Goal: Task Accomplishment & Management: Complete application form

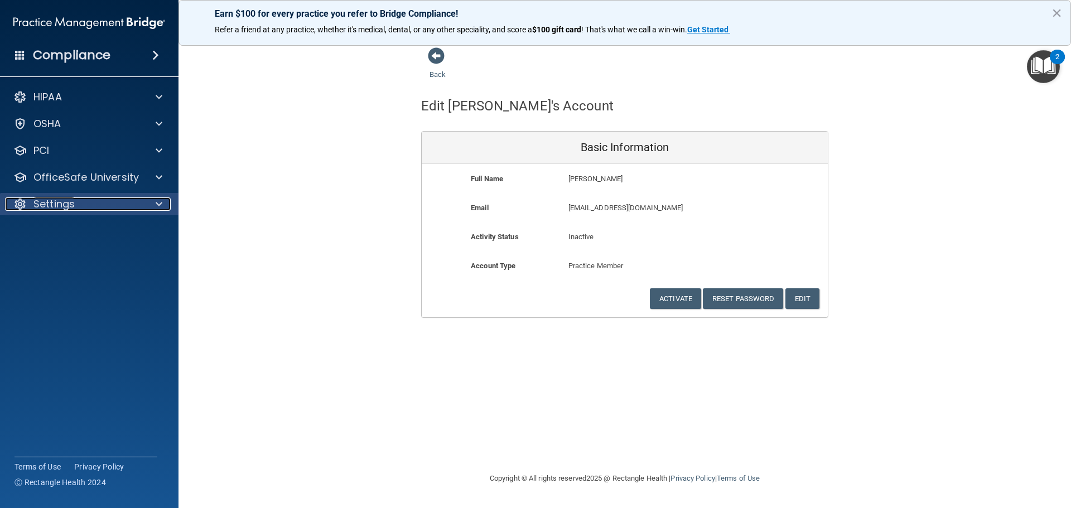
click at [66, 202] on p "Settings" at bounding box center [53, 203] width 41 height 13
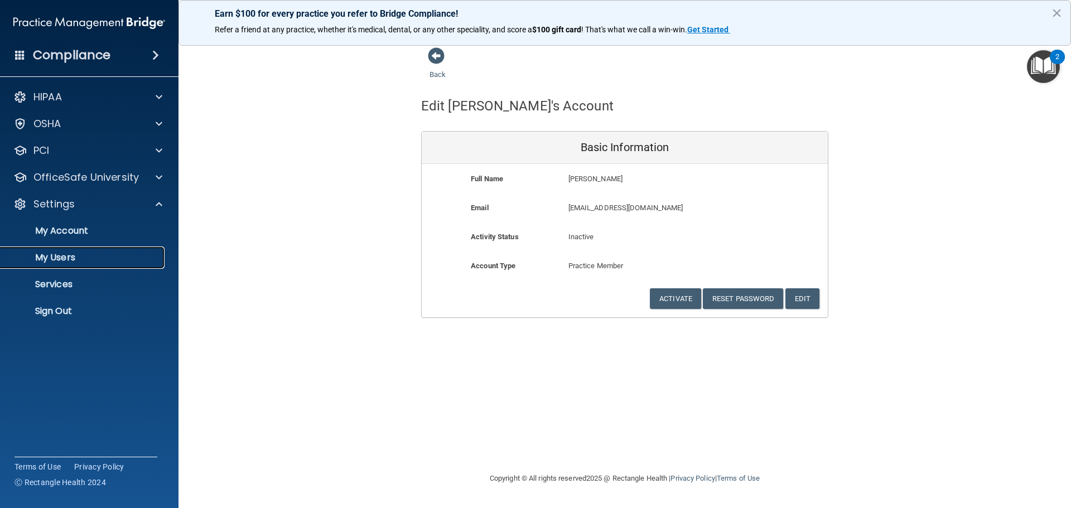
click at [71, 258] on p "My Users" at bounding box center [83, 257] width 152 height 11
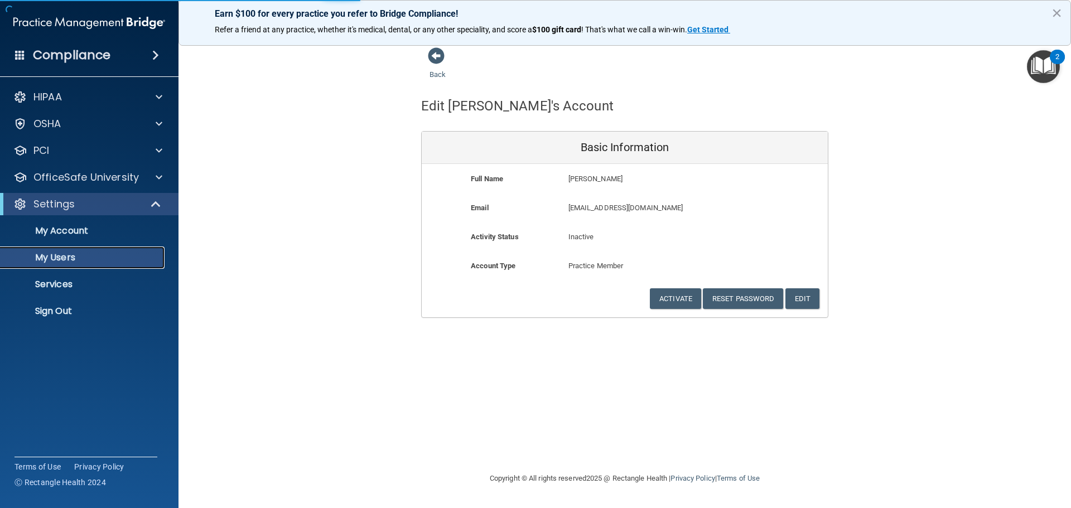
select select "20"
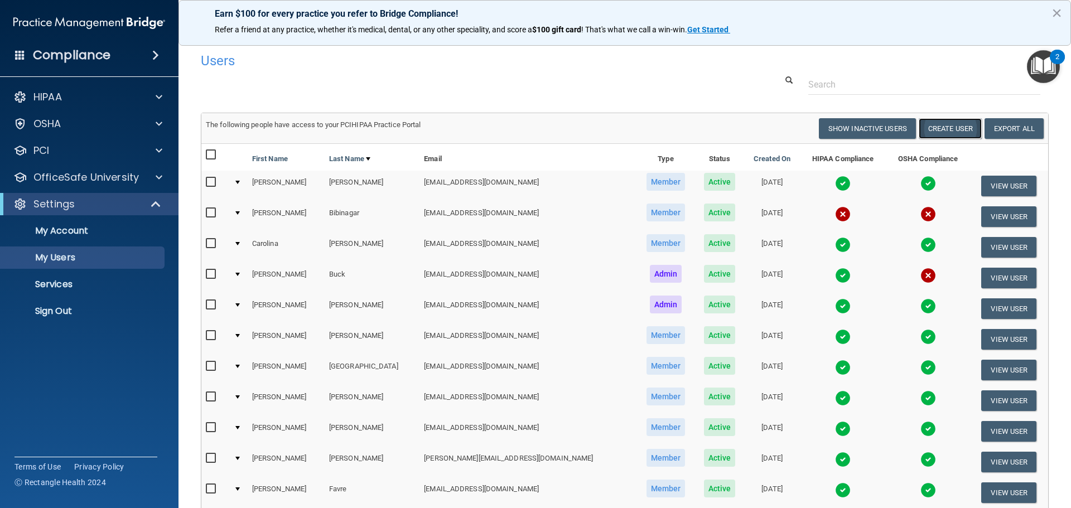
click at [944, 130] on button "Create User" at bounding box center [950, 128] width 63 height 21
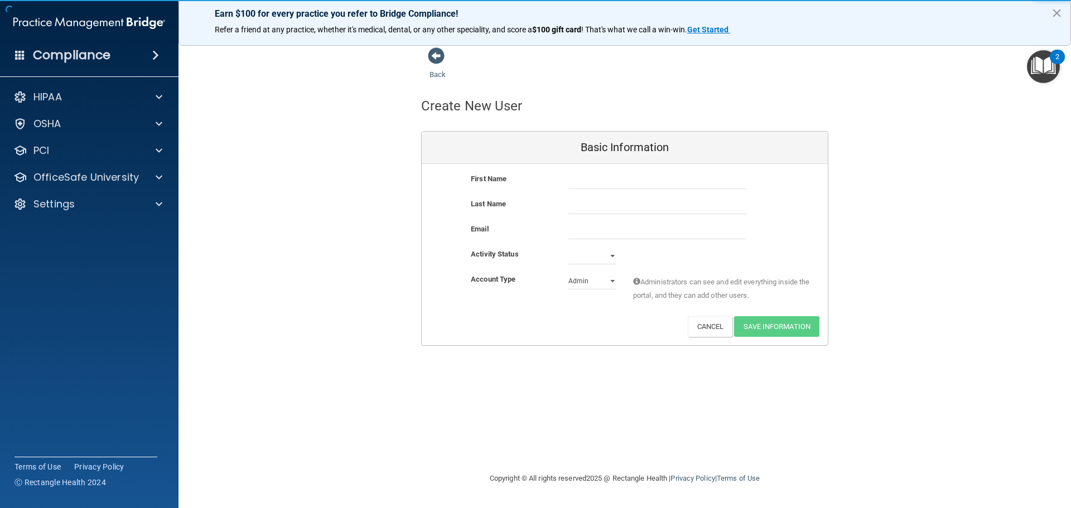
click at [567, 180] on div at bounding box center [657, 180] width 195 height 17
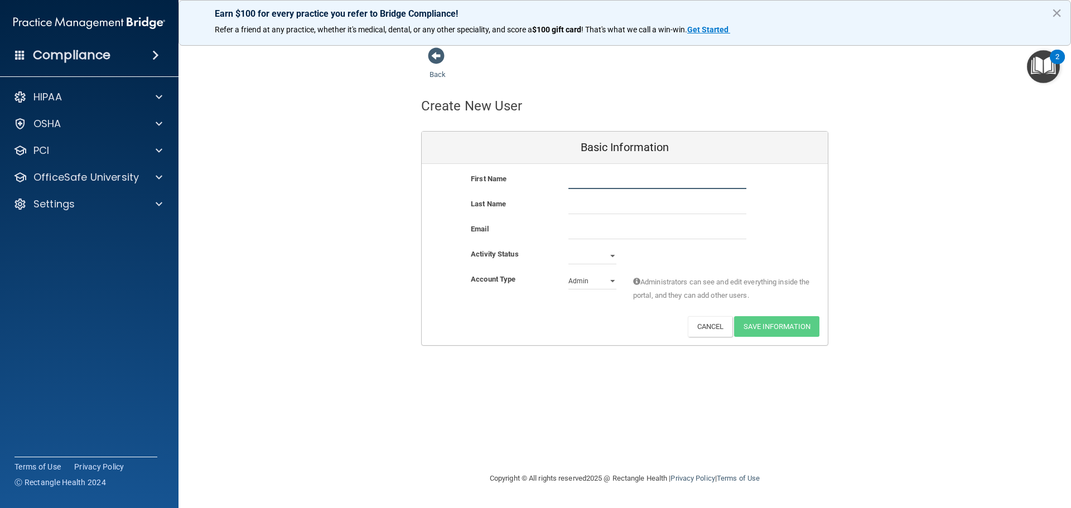
click at [573, 182] on input "text" at bounding box center [657, 180] width 178 height 17
type input "Naijda"
click at [581, 207] on input "text" at bounding box center [657, 205] width 178 height 17
type input "[PERSON_NAME]"
click at [575, 229] on input "email" at bounding box center [657, 231] width 178 height 17
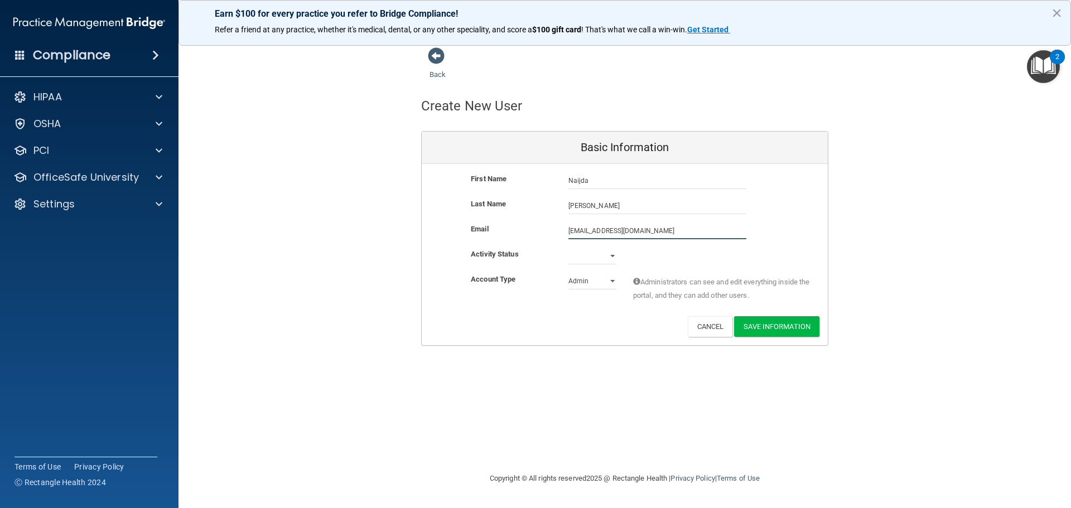
type input "[EMAIL_ADDRESS][DOMAIN_NAME]"
click at [605, 250] on select "Active Inactive" at bounding box center [592, 256] width 48 height 17
select select "active"
click at [568, 248] on select "Active Inactive" at bounding box center [592, 256] width 48 height 17
click at [606, 282] on select "Admin Member" at bounding box center [592, 281] width 48 height 17
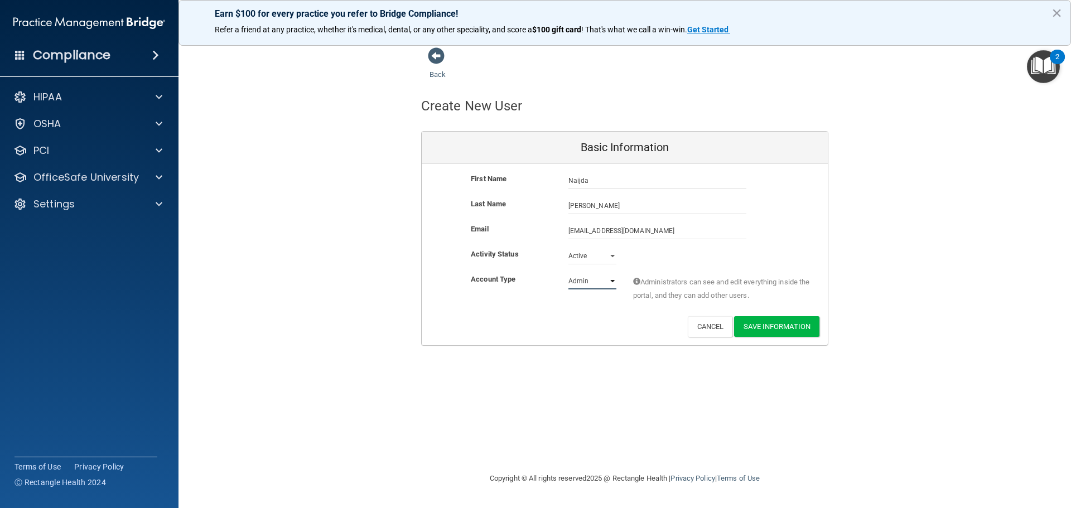
select select "practice_member"
click at [568, 273] on select "Admin Member" at bounding box center [592, 281] width 48 height 17
click at [789, 329] on button "Save Information" at bounding box center [776, 326] width 85 height 21
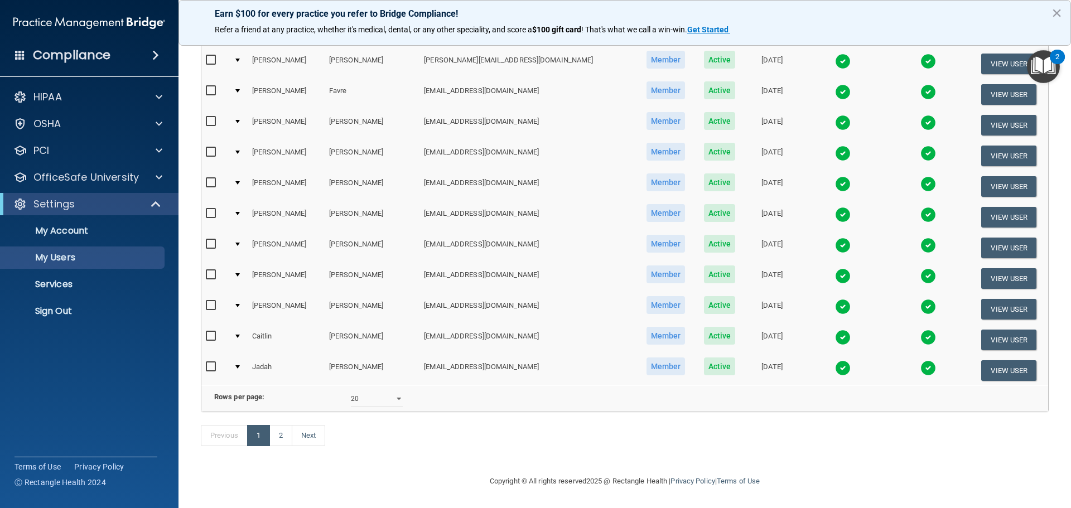
scroll to position [458, 0]
click at [374, 390] on select "10 20 30 40 all" at bounding box center [377, 398] width 52 height 17
select select "36"
click at [351, 390] on select "10 20 30 40 all" at bounding box center [377, 398] width 52 height 17
